Goal: Connect with others: Connect with other users

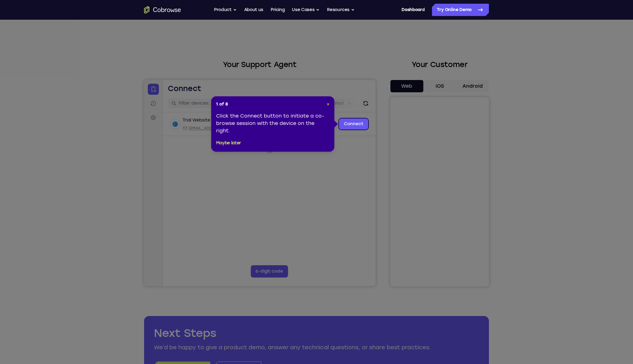
click at [328, 102] on span "×" at bounding box center [327, 104] width 3 height 5
click at [328, 105] on span "×" at bounding box center [327, 104] width 3 height 5
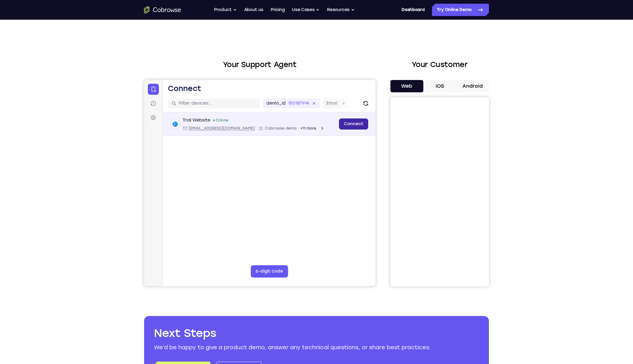
click at [356, 122] on link "Connect" at bounding box center [353, 123] width 29 height 11
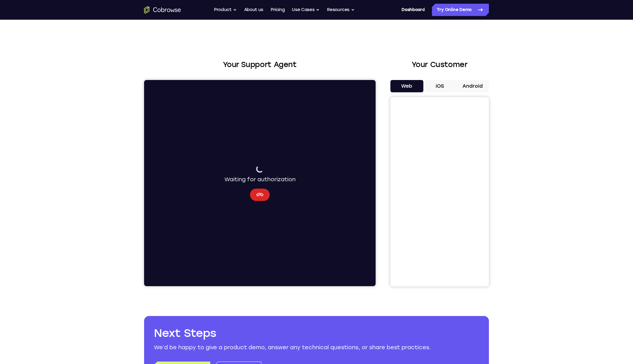
click at [263, 194] on icon "Cancel" at bounding box center [259, 194] width 7 height 3
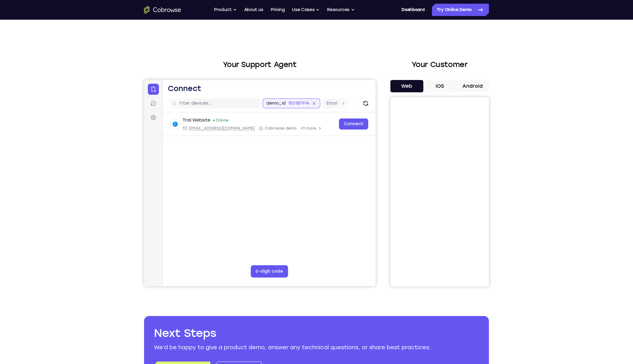
scroll to position [0, 30]
click at [300, 102] on div "demo_id 150187914 150187914 Email User ID Device ID Device name" at bounding box center [336, 103] width 207 height 10
click at [274, 102] on input "150187914" at bounding box center [268, 103] width 21 height 6
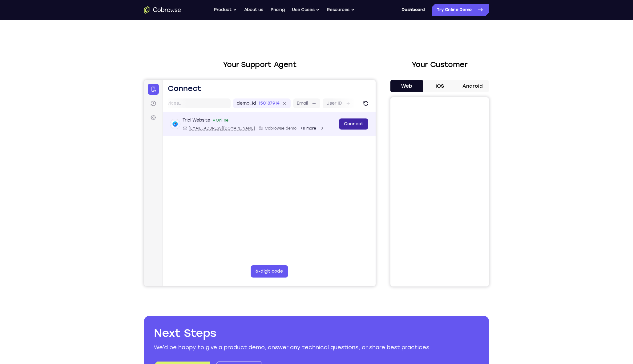
click at [356, 124] on link "Connect" at bounding box center [353, 123] width 29 height 11
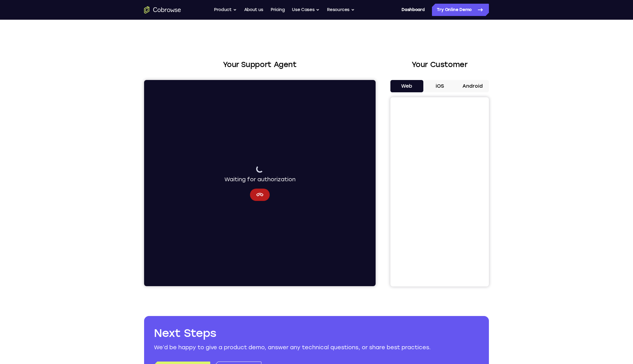
scroll to position [0, 0]
click at [263, 198] on button "Cancel" at bounding box center [260, 195] width 20 height 12
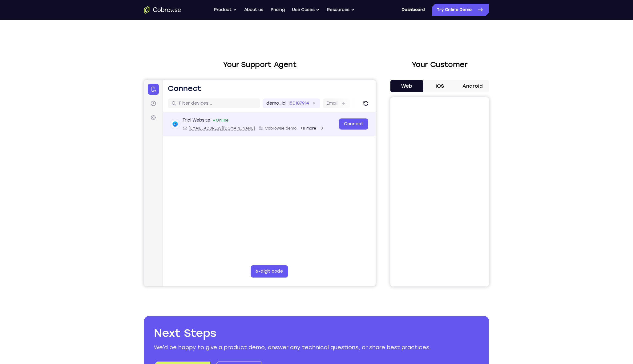
click at [204, 118] on div "Trial Website" at bounding box center [196, 120] width 28 height 6
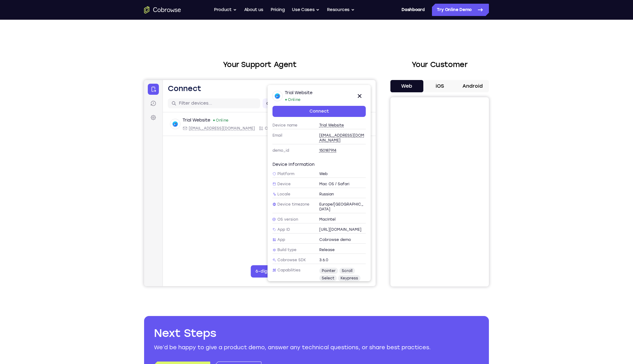
scroll to position [12, 0]
click at [212, 197] on main "demo_id 150187914 150187914 Email User ID Device ID Device name 6-digit code Co…" at bounding box center [269, 198] width 213 height 206
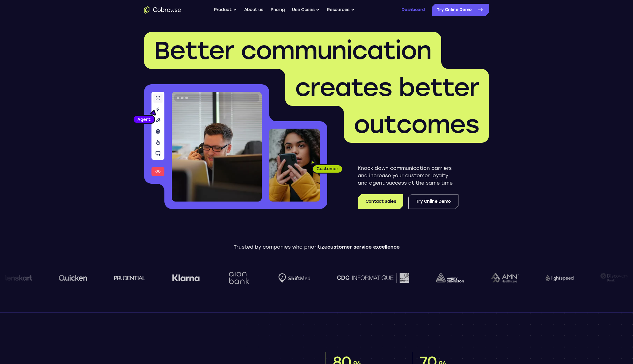
click at [411, 10] on link "Dashboard" at bounding box center [412, 10] width 23 height 12
